Goal: Information Seeking & Learning: Learn about a topic

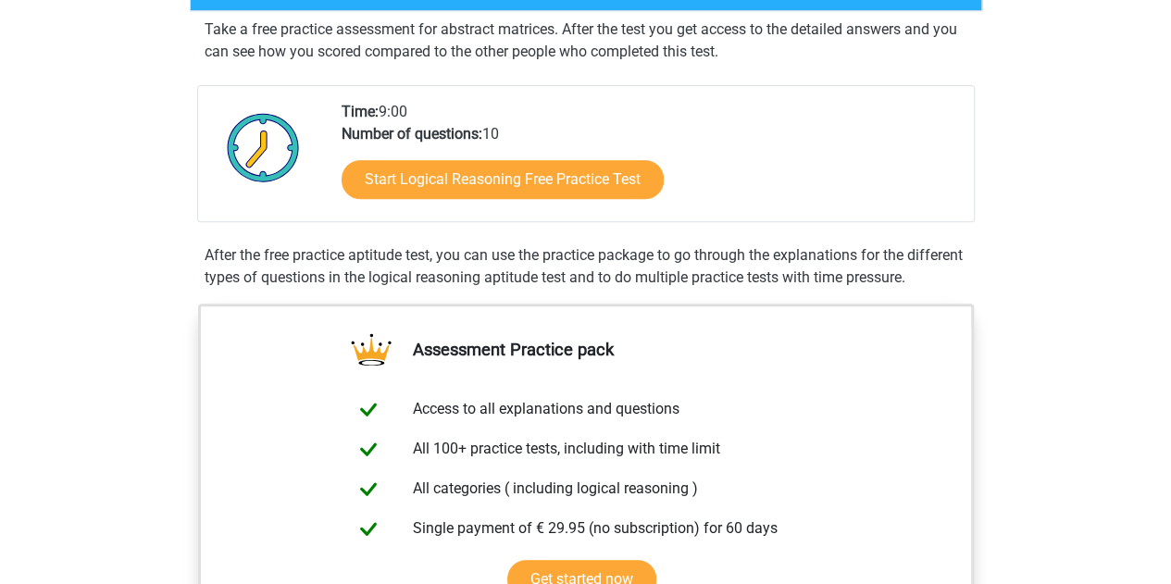
scroll to position [463, 0]
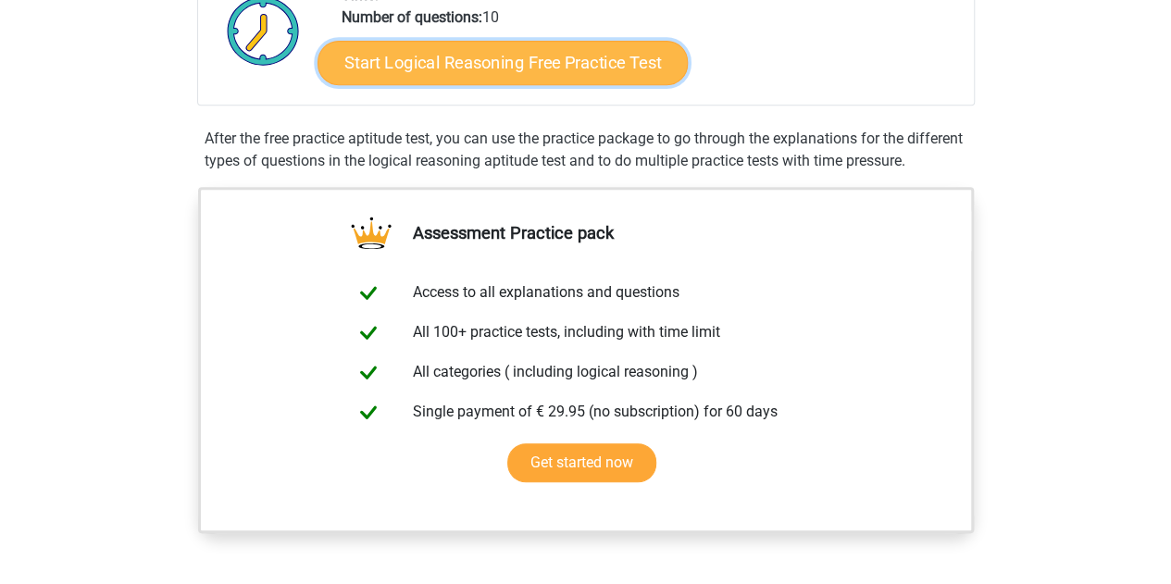
click at [575, 65] on link "Start Logical Reasoning Free Practice Test" at bounding box center [502, 62] width 370 height 44
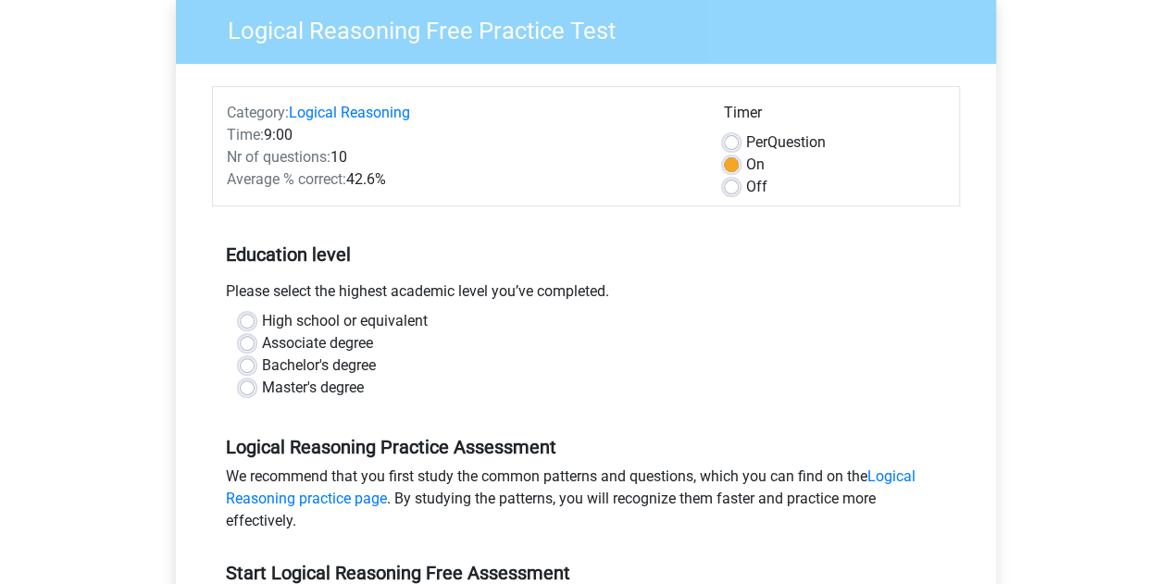
scroll to position [278, 0]
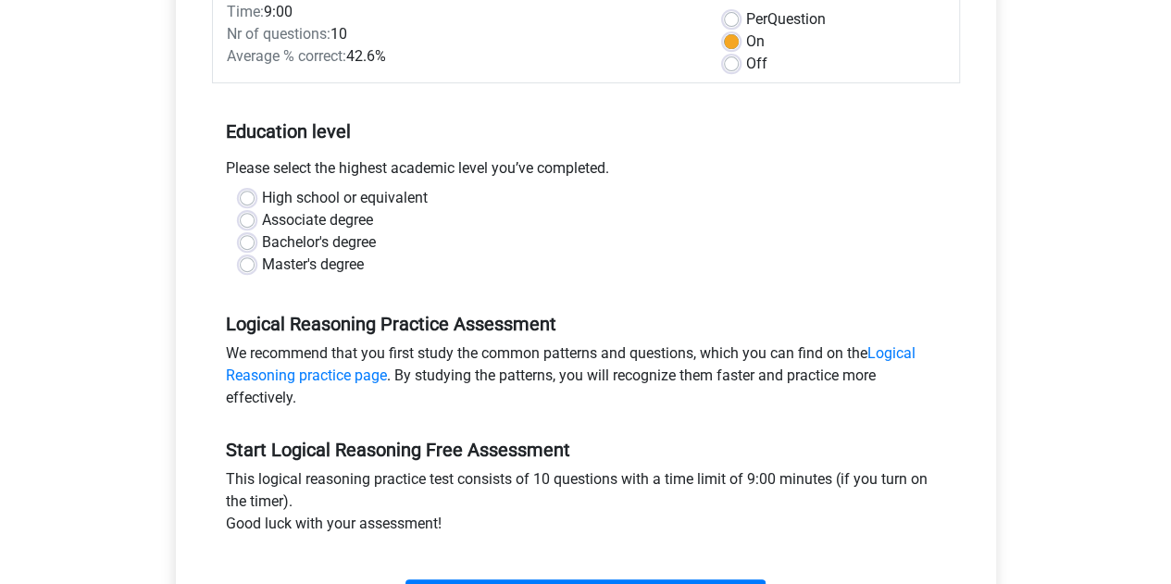
click at [280, 249] on label "Bachelor's degree" at bounding box center [319, 242] width 114 height 22
click at [255, 249] on input "Bachelor's degree" at bounding box center [247, 240] width 15 height 19
radio input "true"
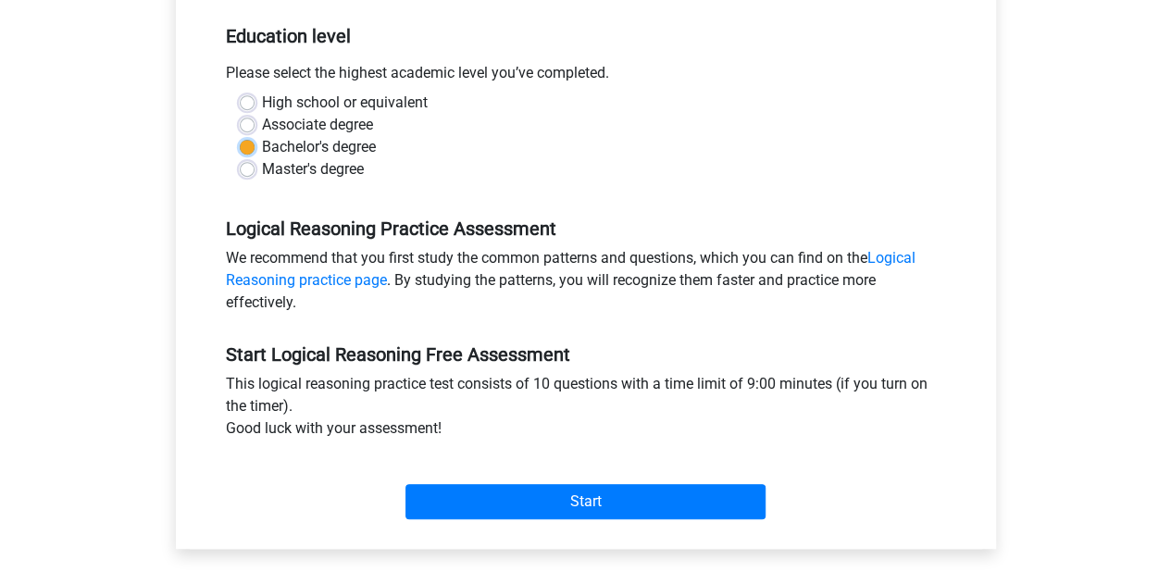
scroll to position [463, 0]
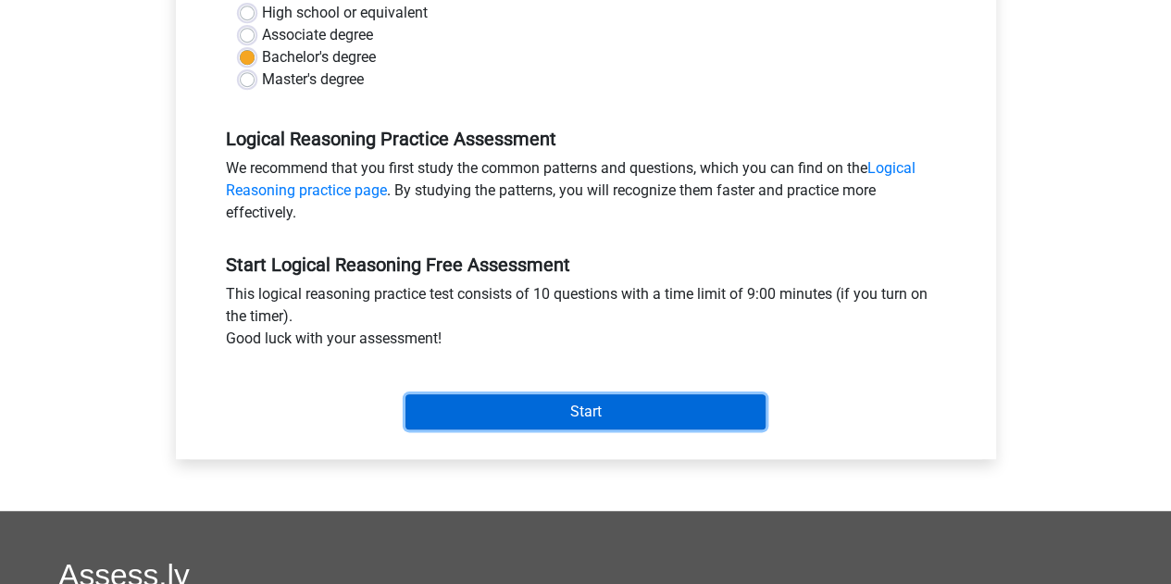
click at [644, 412] on input "Start" at bounding box center [585, 411] width 360 height 35
